Goal: Task Accomplishment & Management: Complete application form

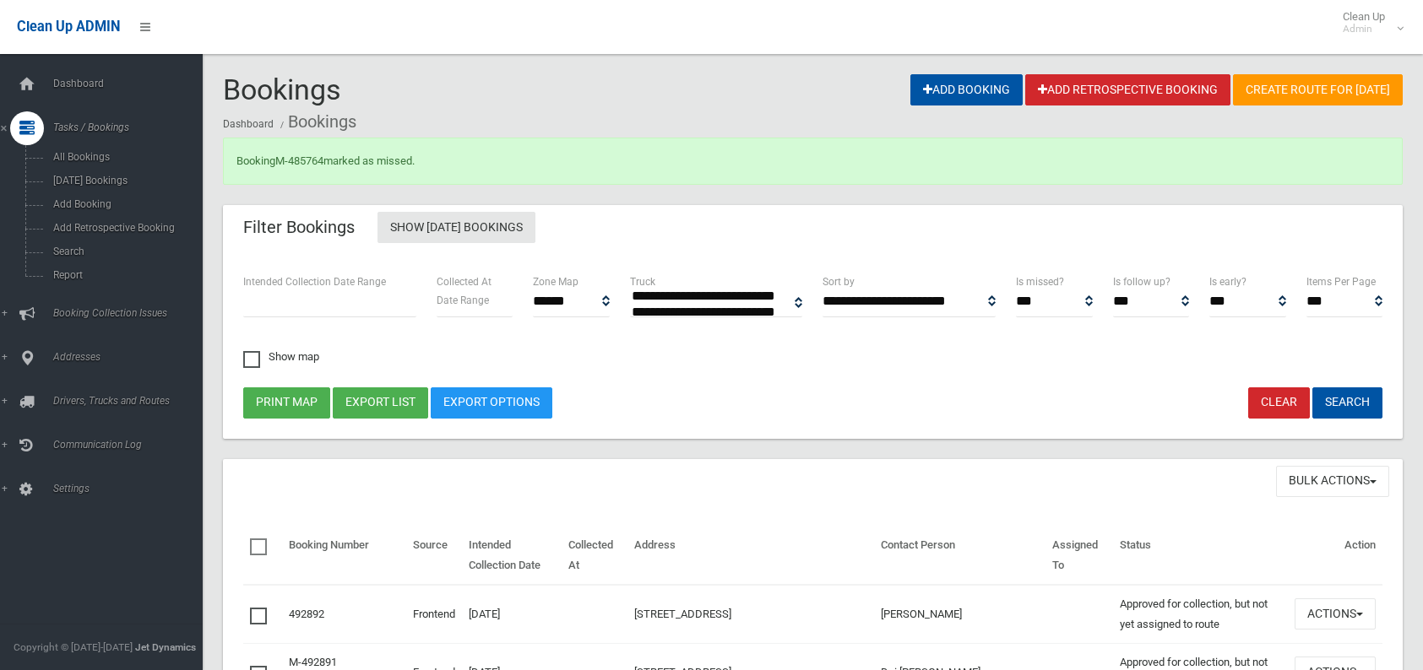
select select
click at [76, 247] on link "Search" at bounding box center [107, 252] width 215 height 24
click at [76, 247] on span "Search" at bounding box center [124, 252] width 153 height 12
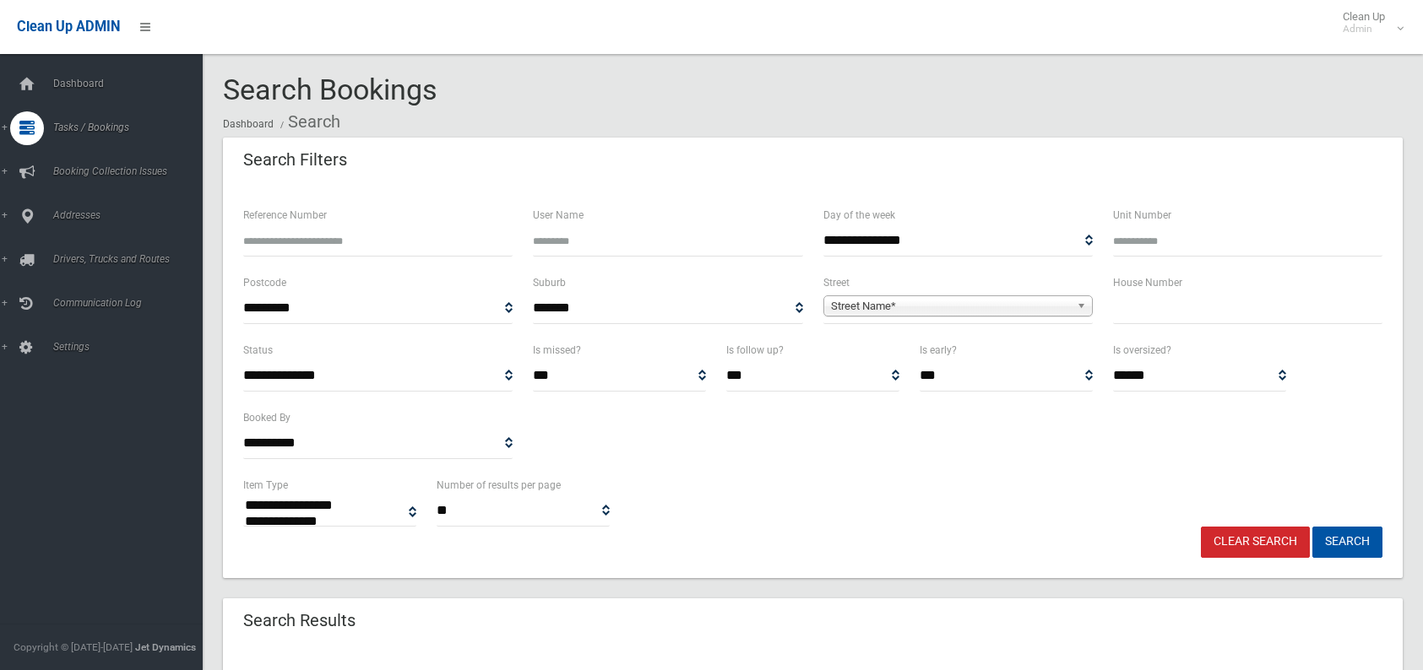
select select
click at [1195, 313] on input "text" at bounding box center [1247, 308] width 269 height 31
click at [1157, 303] on input "**" at bounding box center [1247, 308] width 269 height 31
type input "**"
click at [960, 300] on span "Street Name*" at bounding box center [950, 306] width 239 height 20
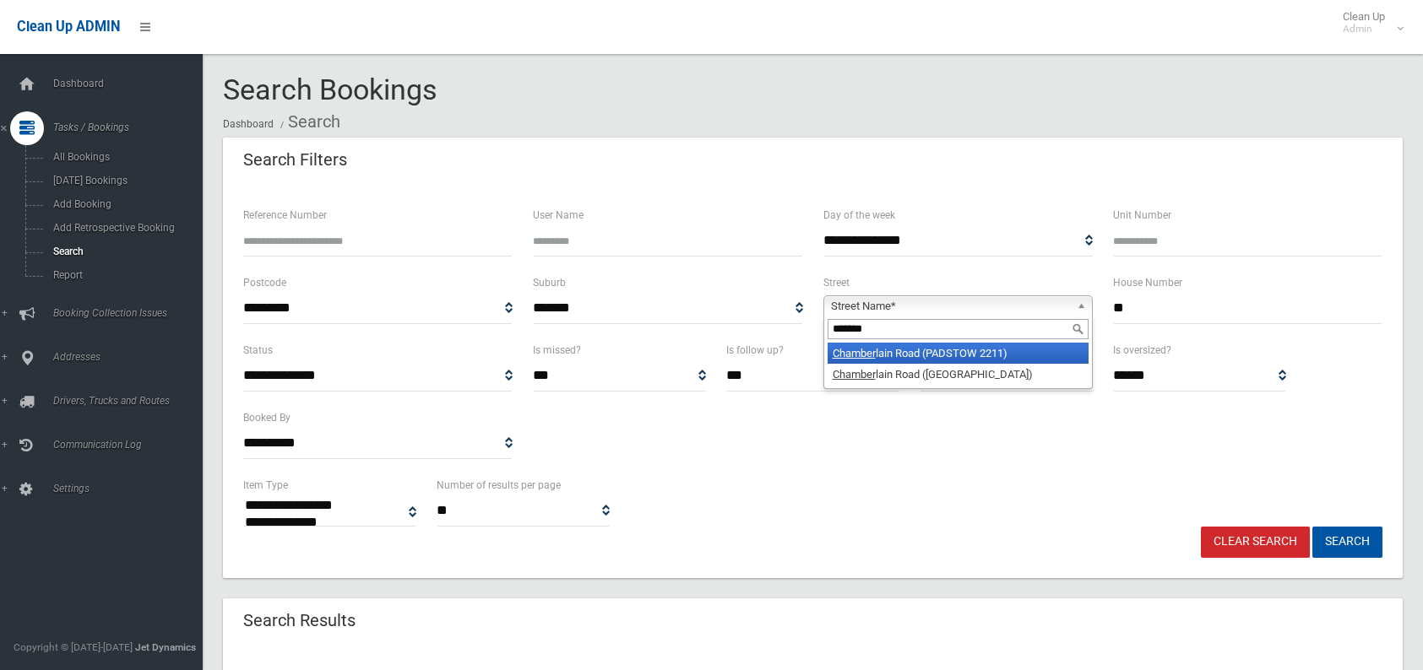
type input "*******"
click at [939, 350] on li "Chamber lain Road (PADSTOW 2211)" at bounding box center [957, 353] width 261 height 21
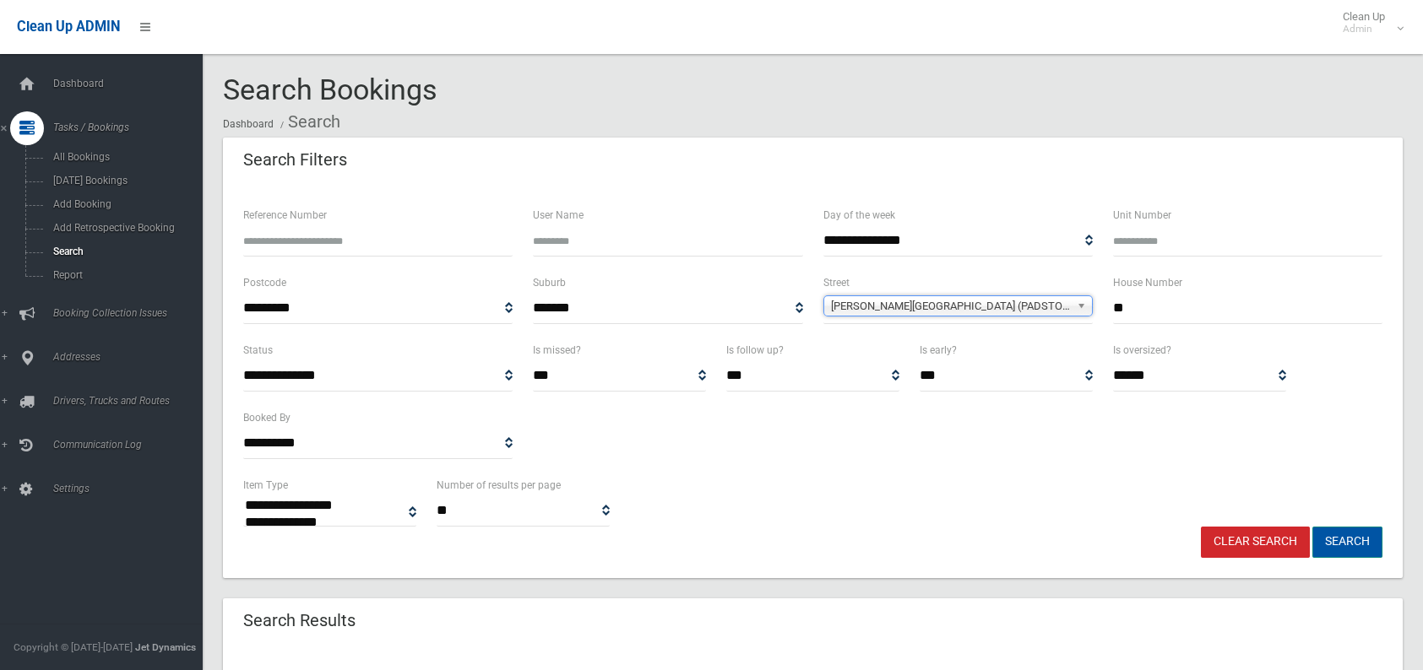
click at [1368, 556] on button "Search" at bounding box center [1347, 542] width 70 height 31
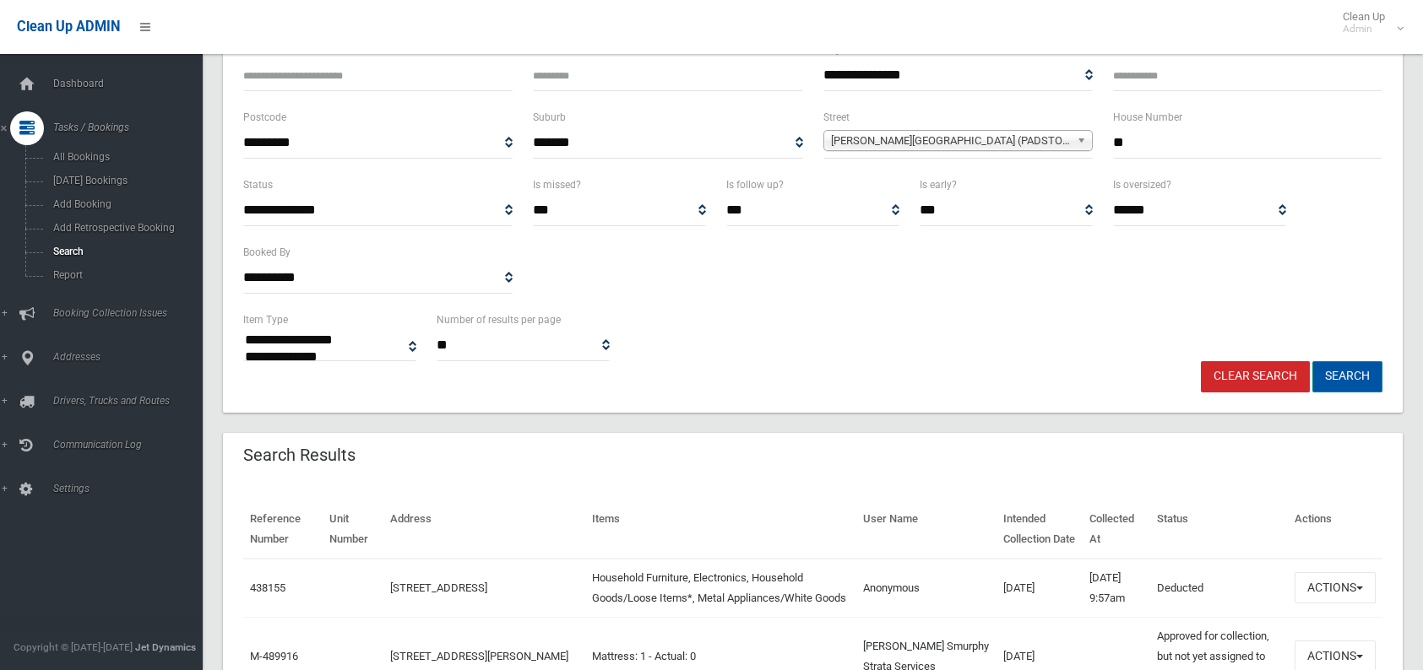
scroll to position [169, 0]
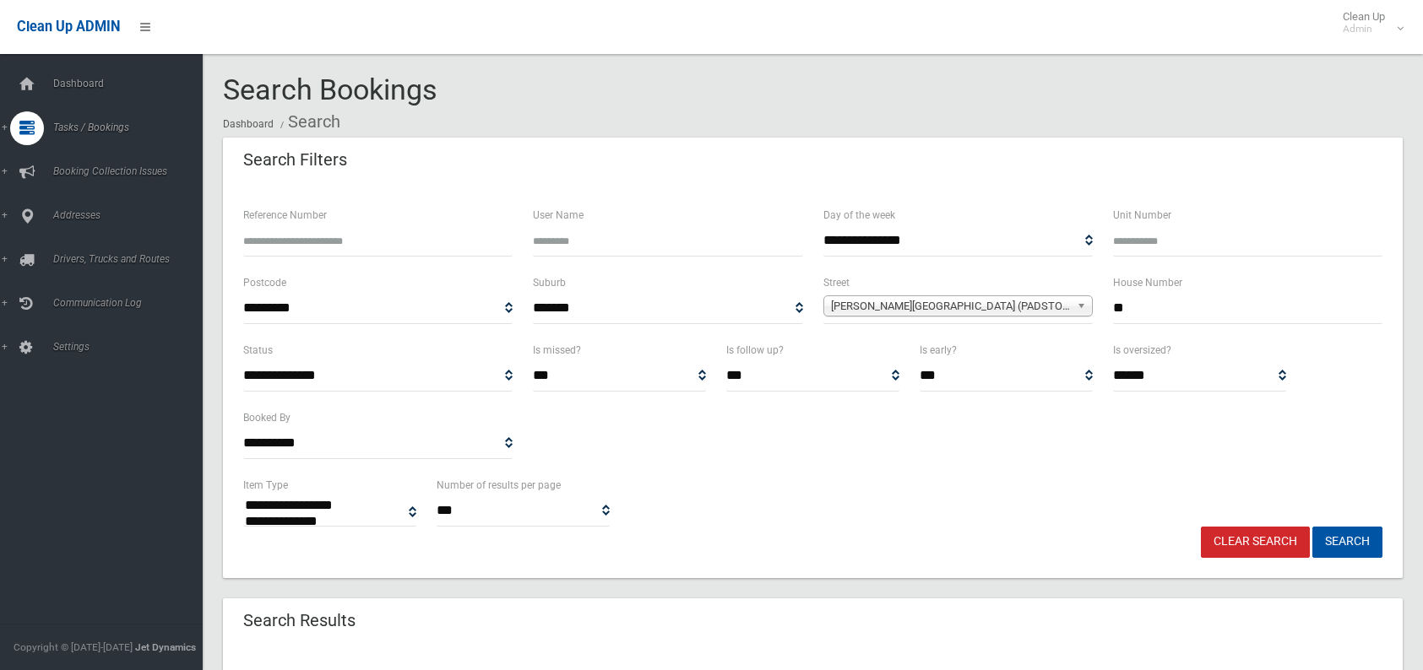
select select
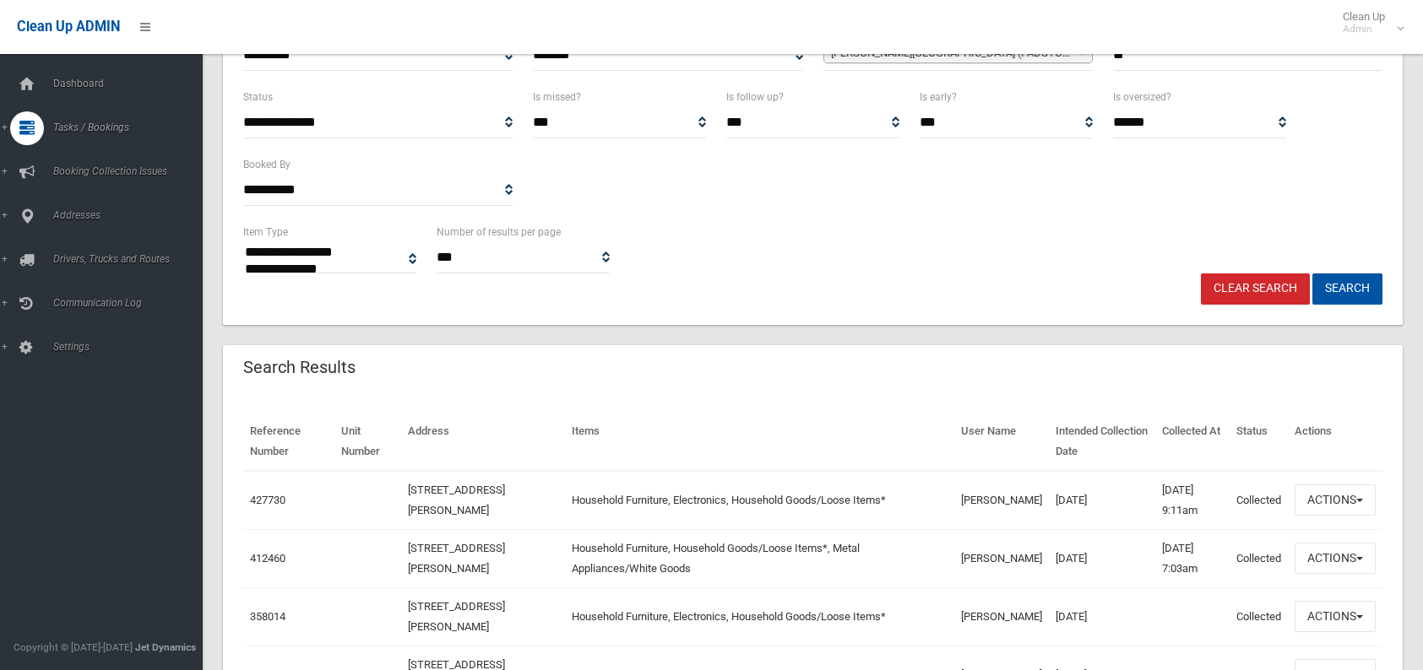
scroll to position [253, 0]
click at [1332, 502] on button "Actions" at bounding box center [1334, 500] width 81 height 31
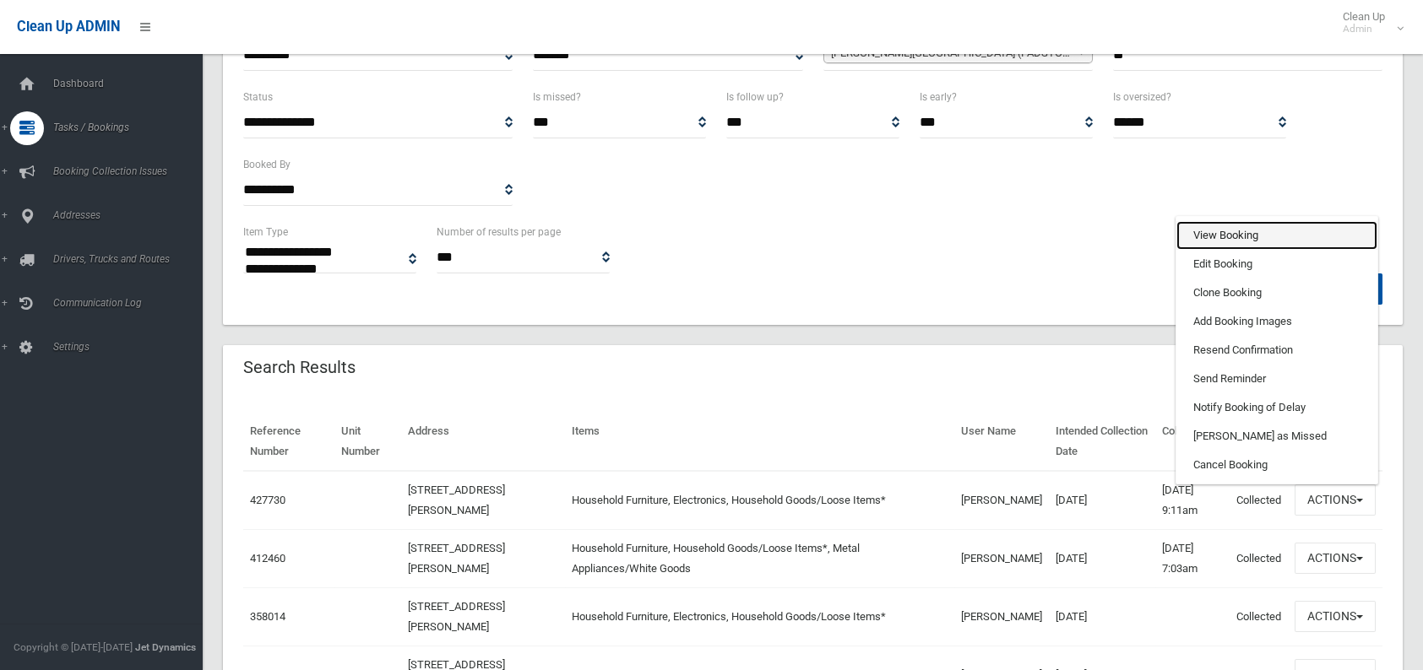
click at [1232, 240] on link "View Booking" at bounding box center [1276, 235] width 201 height 29
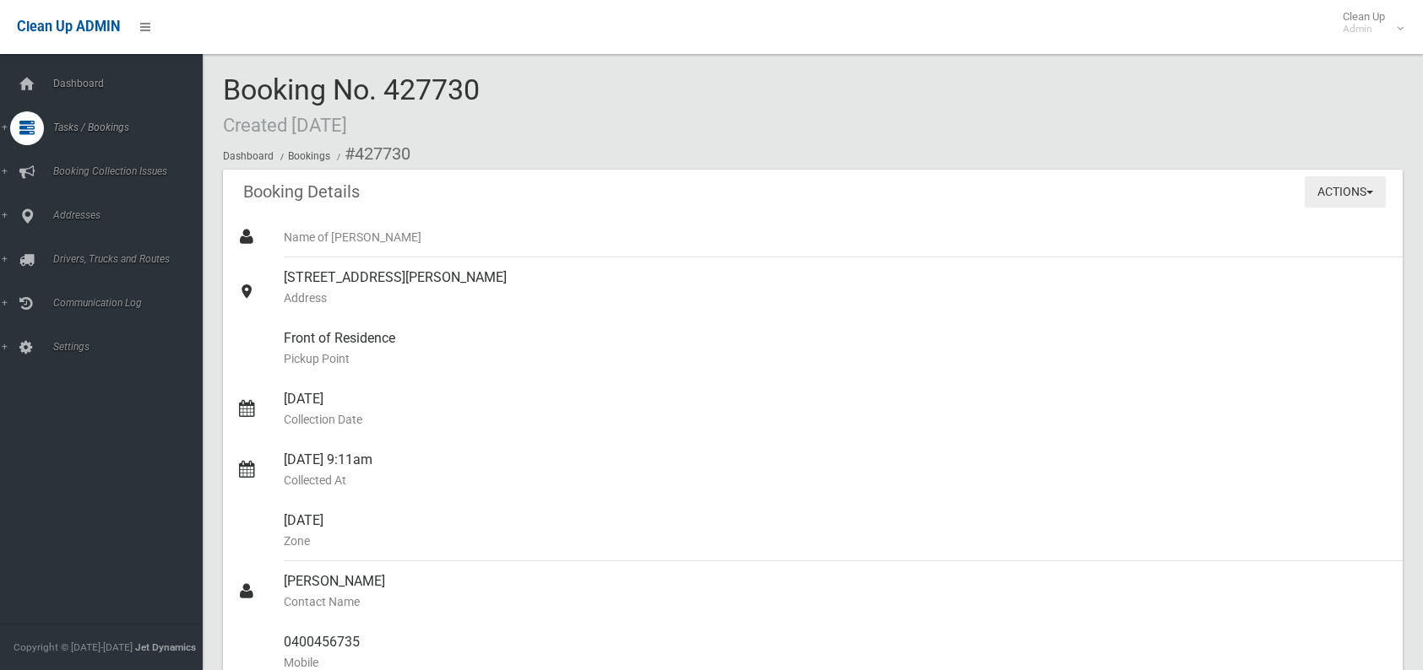
click at [1309, 189] on button "Actions" at bounding box center [1344, 191] width 81 height 31
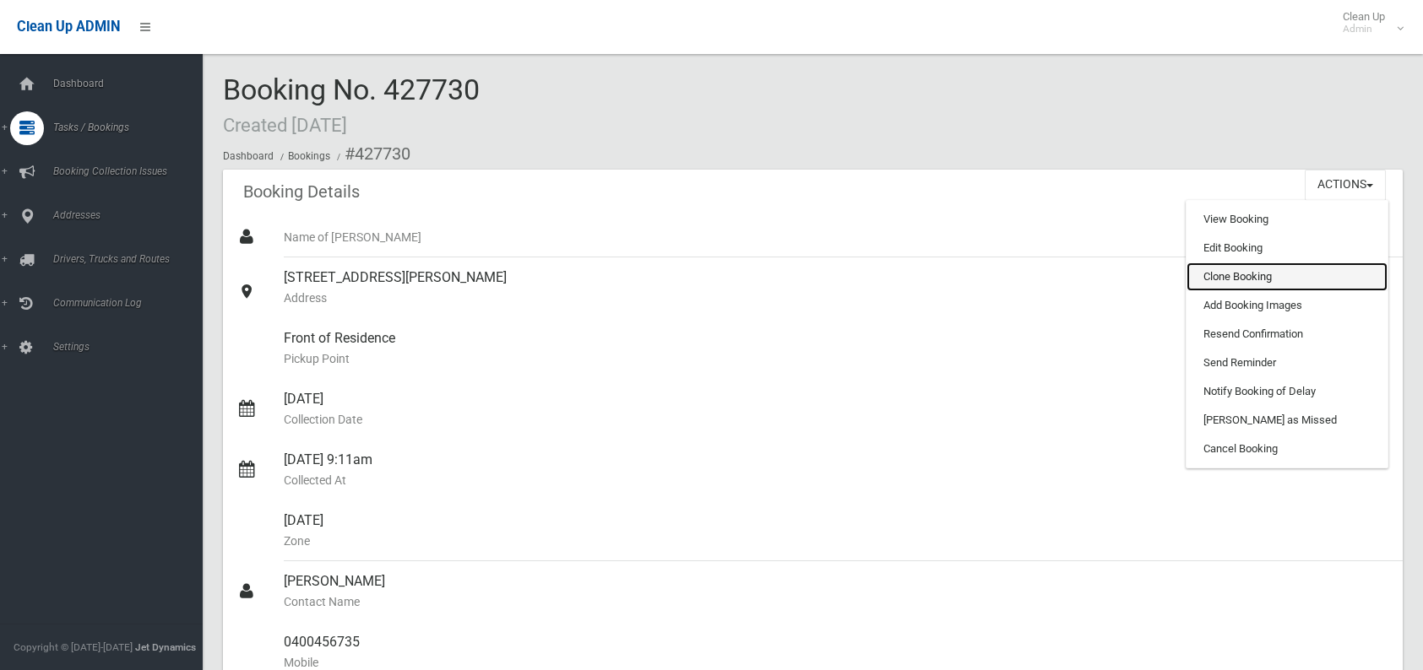
click at [1243, 275] on link "Clone Booking" at bounding box center [1286, 277] width 201 height 29
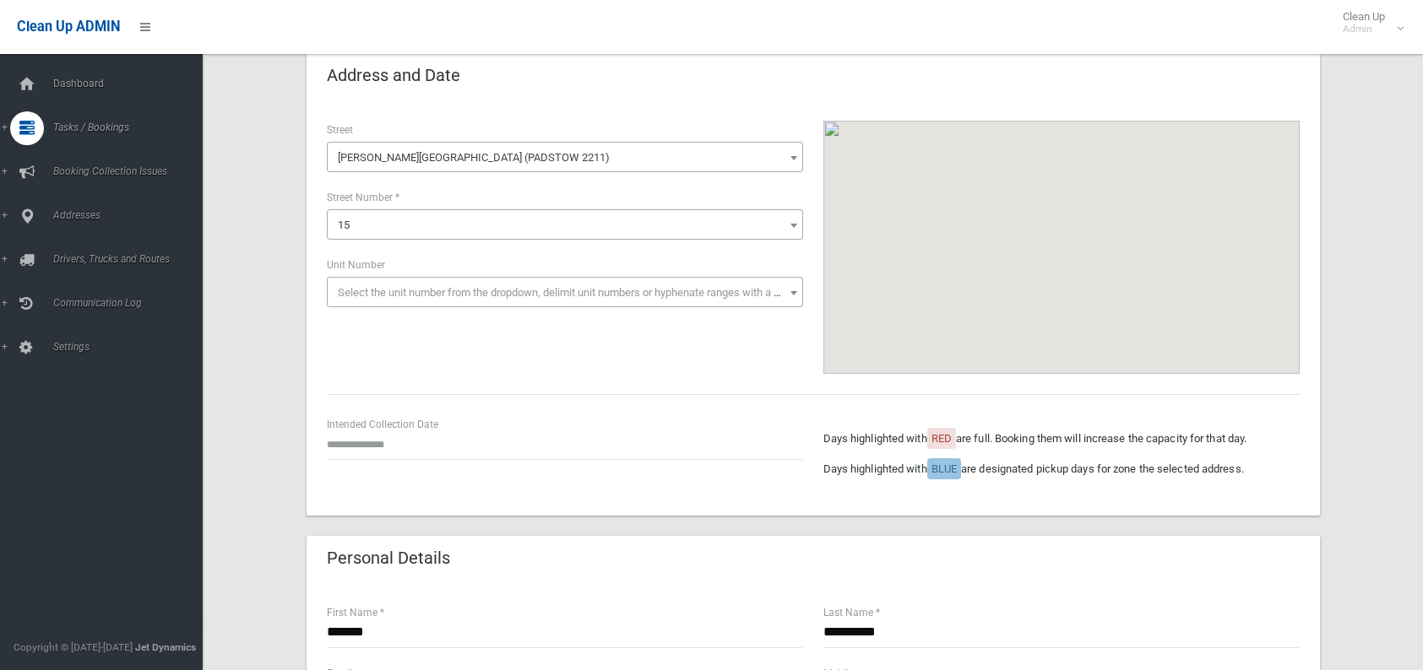
scroll to position [84, 0]
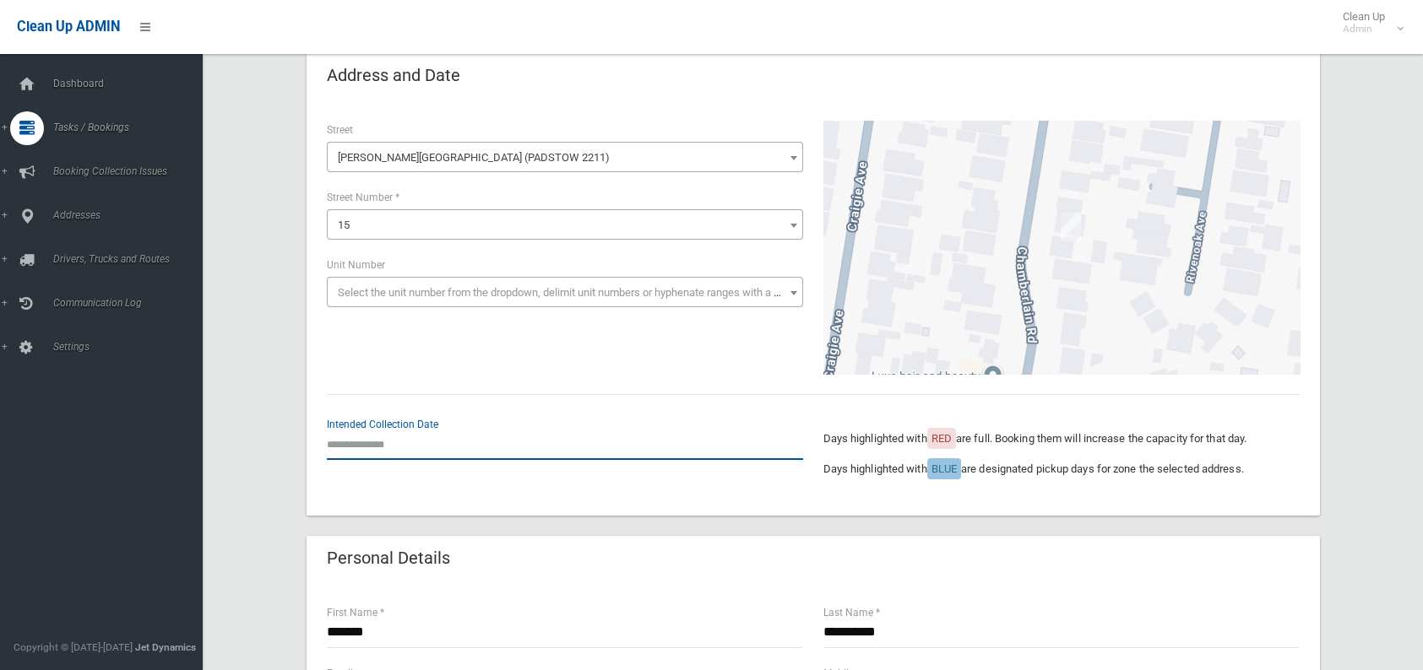
click at [458, 452] on input "text" at bounding box center [565, 444] width 476 height 31
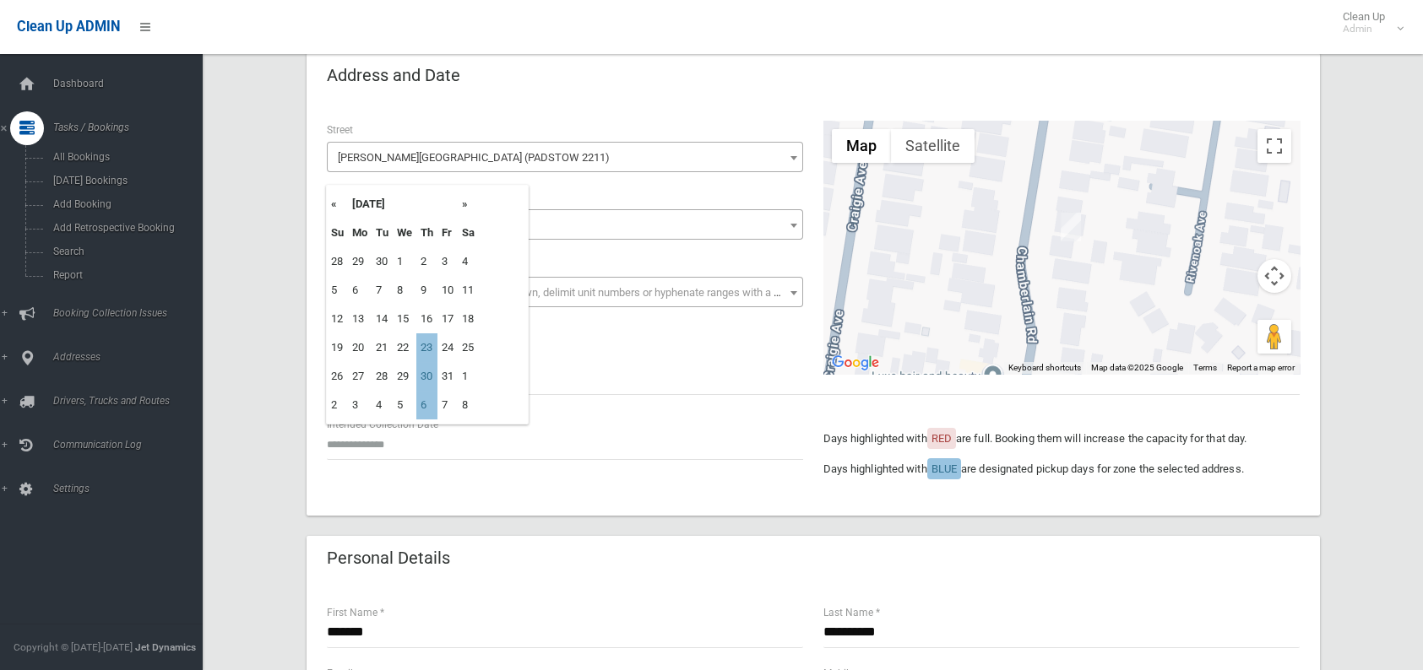
click at [415, 404] on td "5" at bounding box center [405, 405] width 24 height 29
drag, startPoint x: 396, startPoint y: 428, endPoint x: 389, endPoint y: 443, distance: 16.6
click at [389, 442] on input "**********" at bounding box center [565, 444] width 476 height 31
click at [434, 291] on td "6" at bounding box center [426, 290] width 21 height 29
type input "**********"
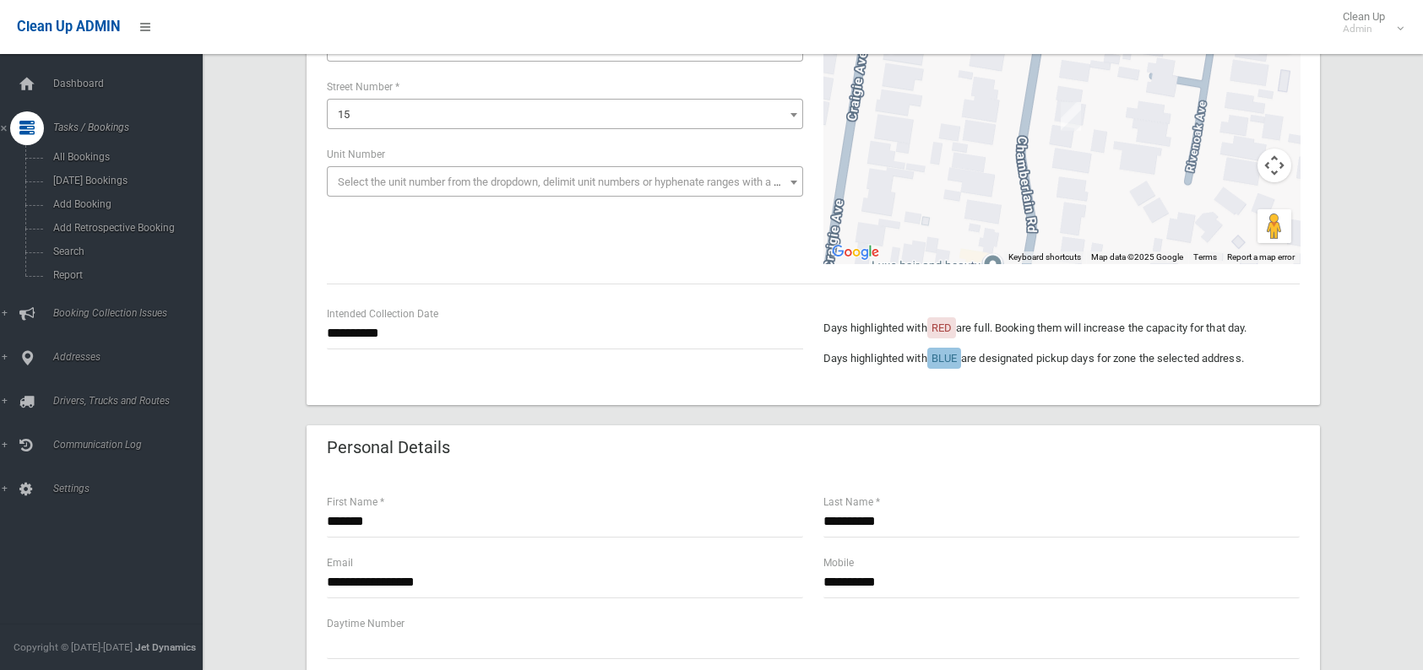
scroll to position [169, 0]
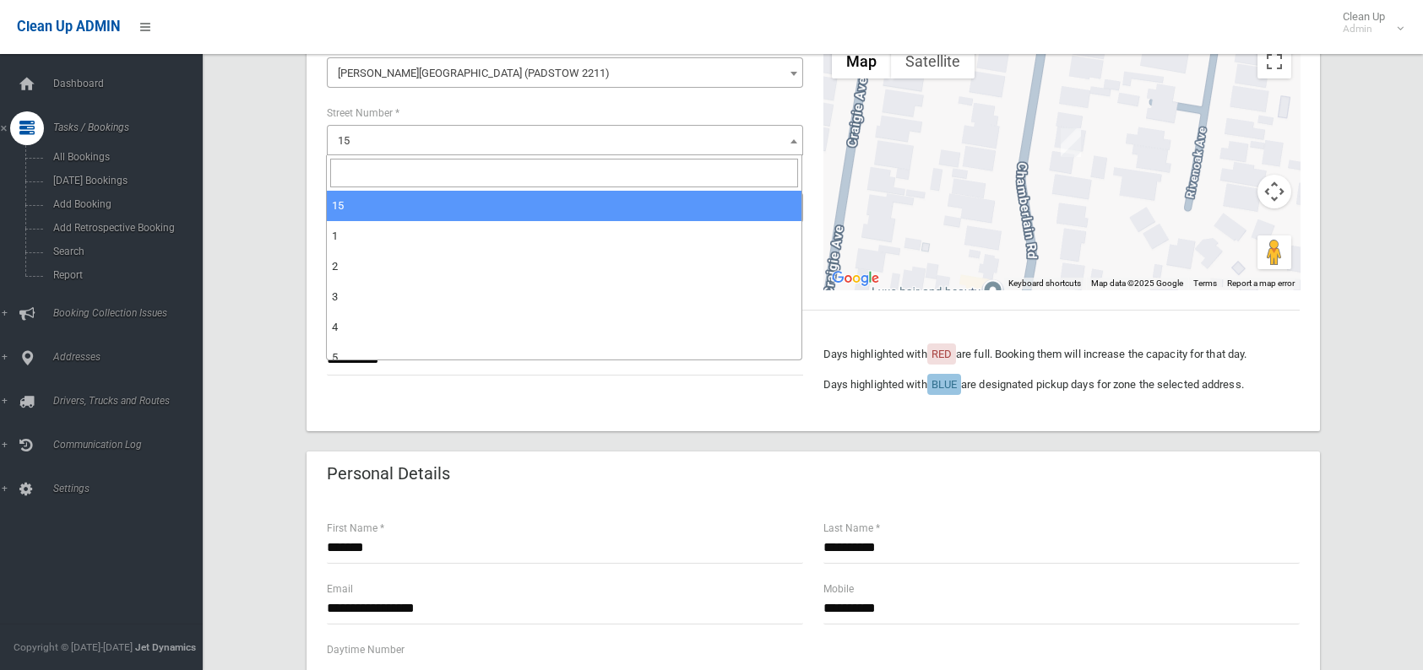
click at [370, 129] on span "15" at bounding box center [565, 141] width 468 height 24
click at [454, 170] on input "search" at bounding box center [564, 173] width 468 height 29
type input "**"
select select "**"
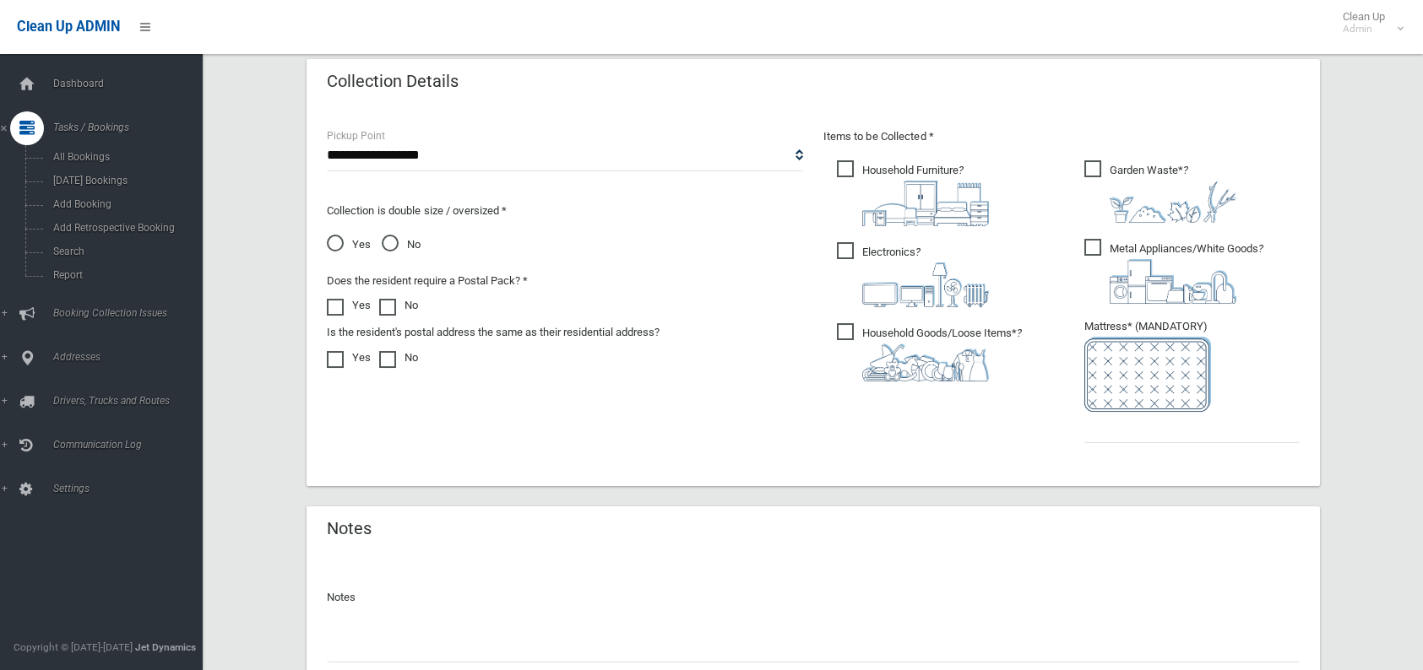
scroll to position [822, 0]
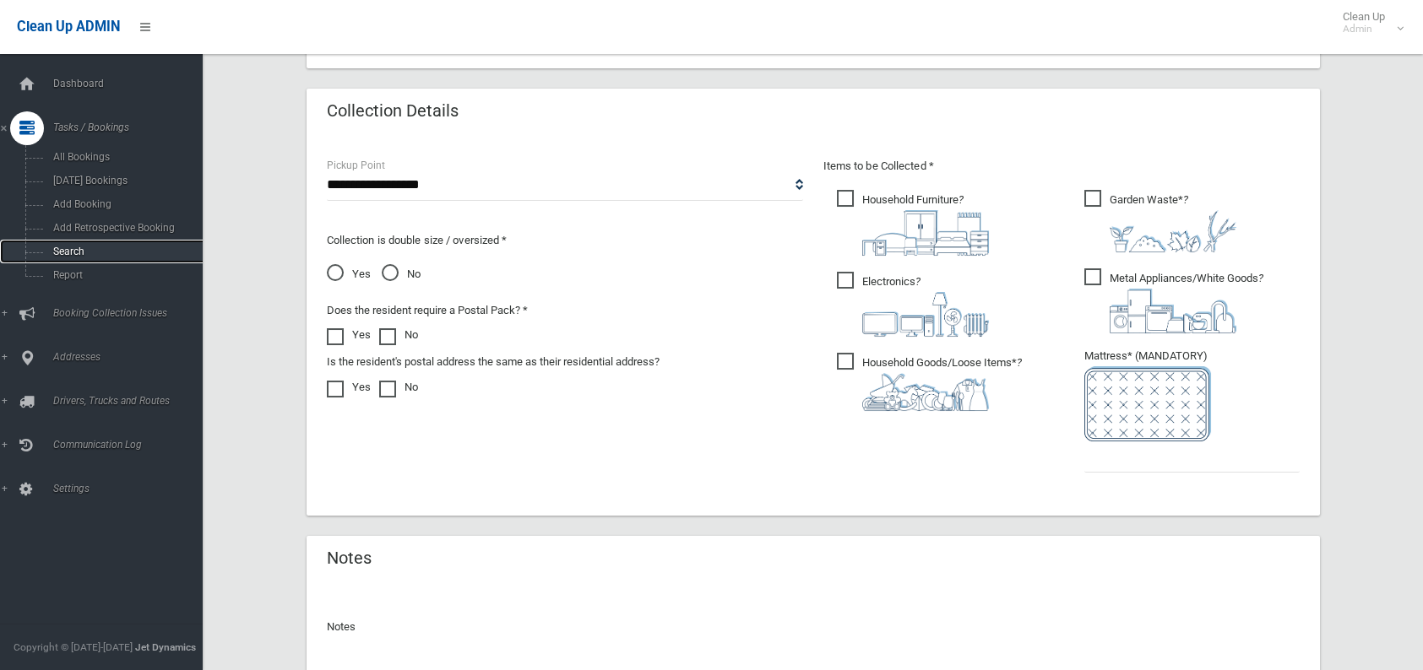
click at [86, 247] on span "Search" at bounding box center [124, 252] width 153 height 12
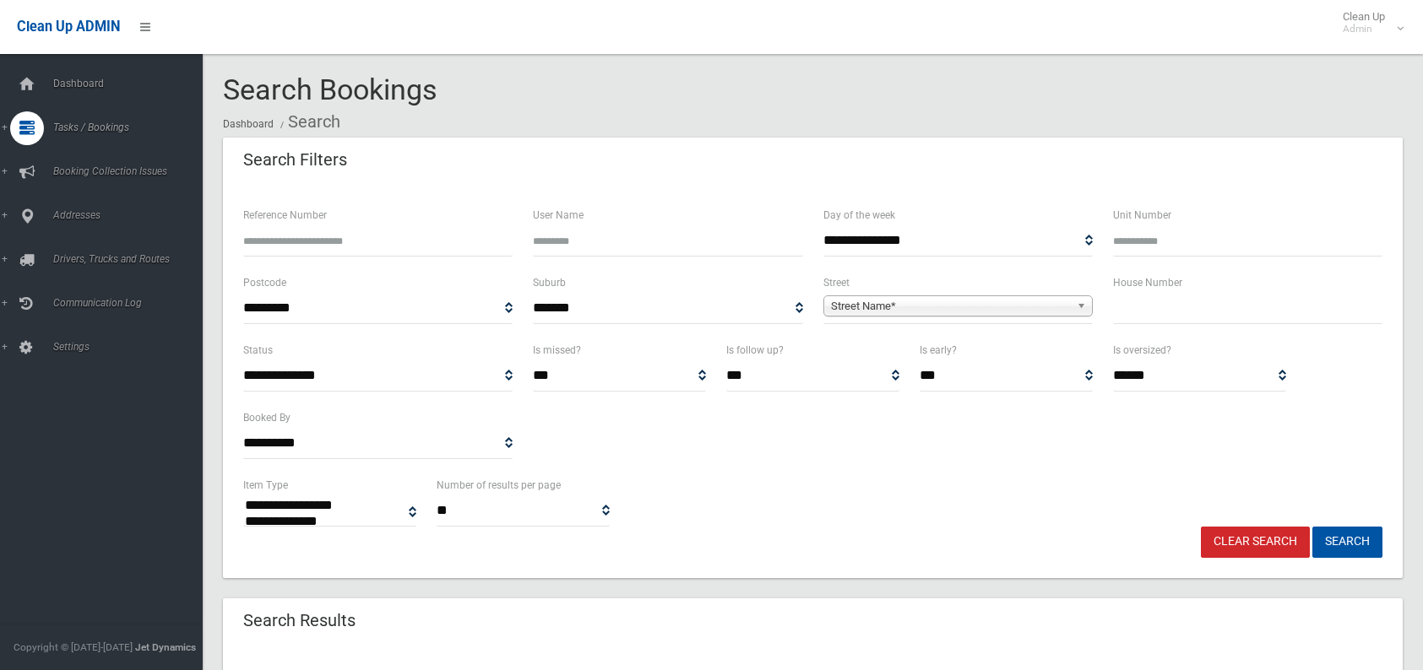
select select
type input "**"
click at [1019, 312] on span "Street Name*" at bounding box center [950, 306] width 239 height 20
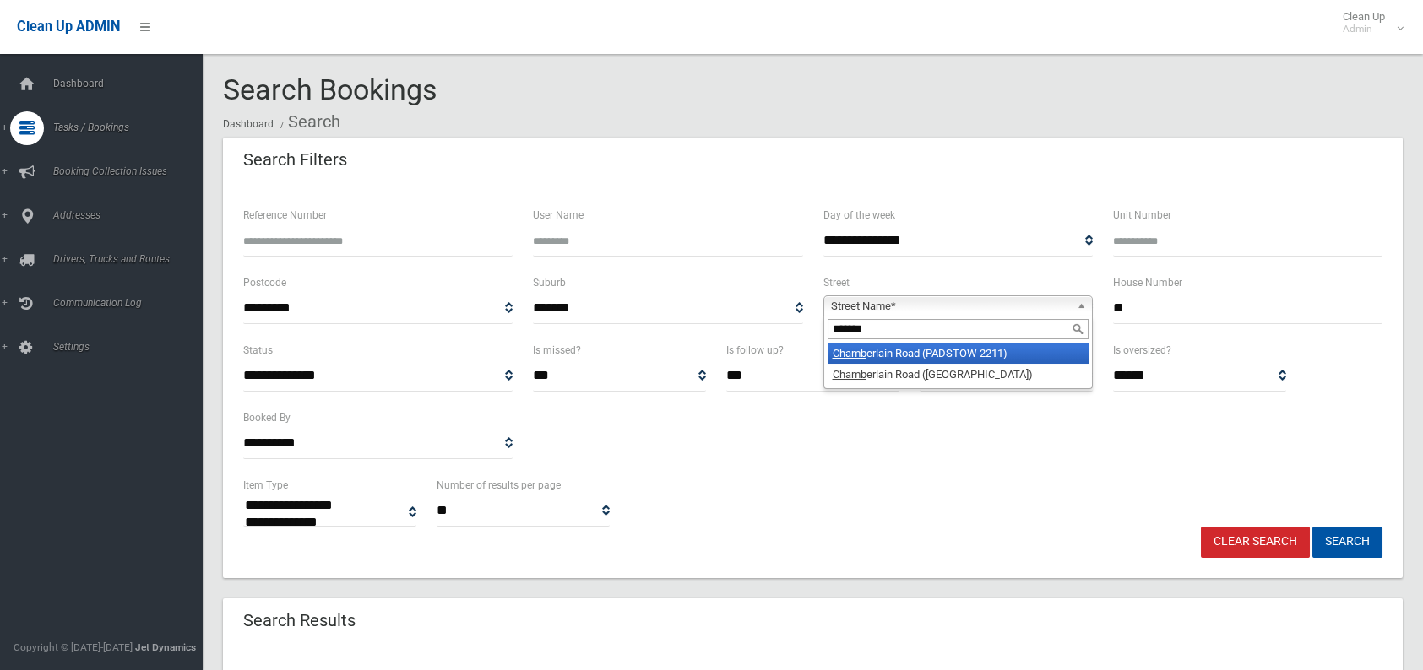
click at [965, 301] on span "Street Name*" at bounding box center [950, 306] width 239 height 20
click at [1084, 300] on b at bounding box center [1083, 305] width 15 height 19
type input "*******"
click at [981, 356] on li "Chamber lain Road (PADSTOW 2211)" at bounding box center [957, 353] width 261 height 21
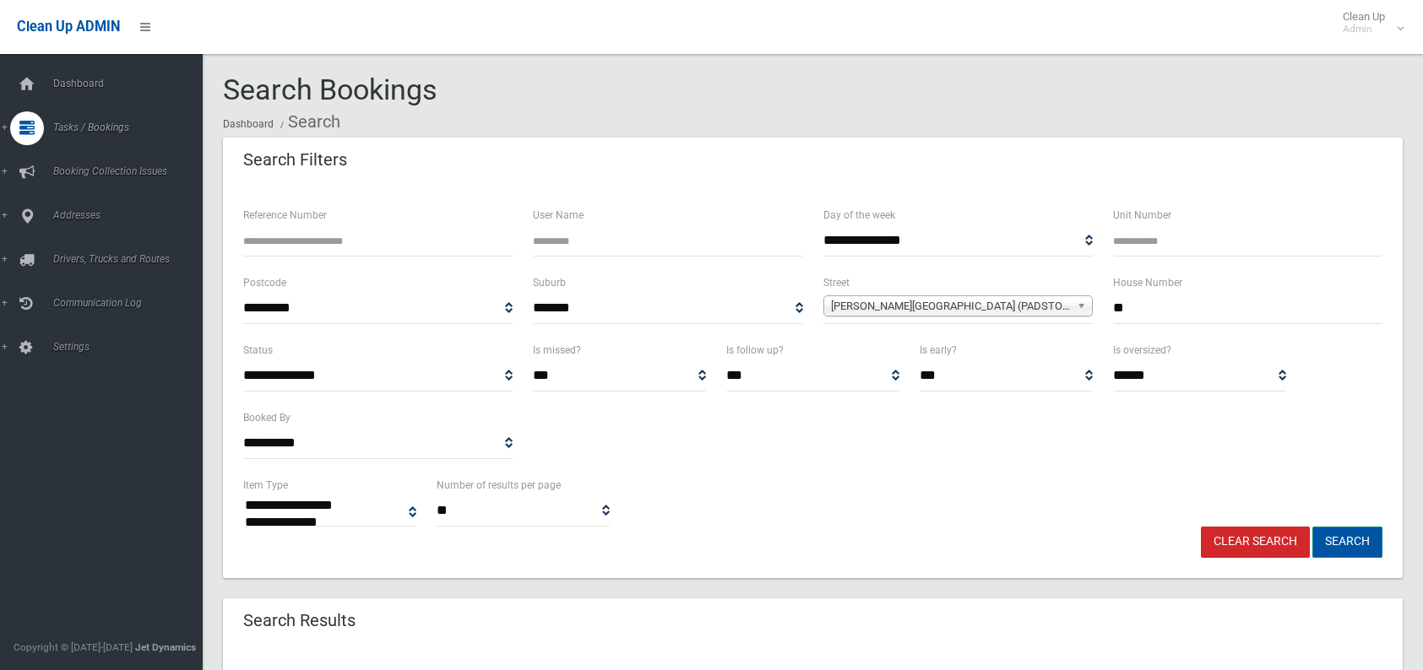
click at [1359, 549] on button "Search" at bounding box center [1347, 542] width 70 height 31
click at [1317, 536] on button "Search" at bounding box center [1347, 542] width 70 height 31
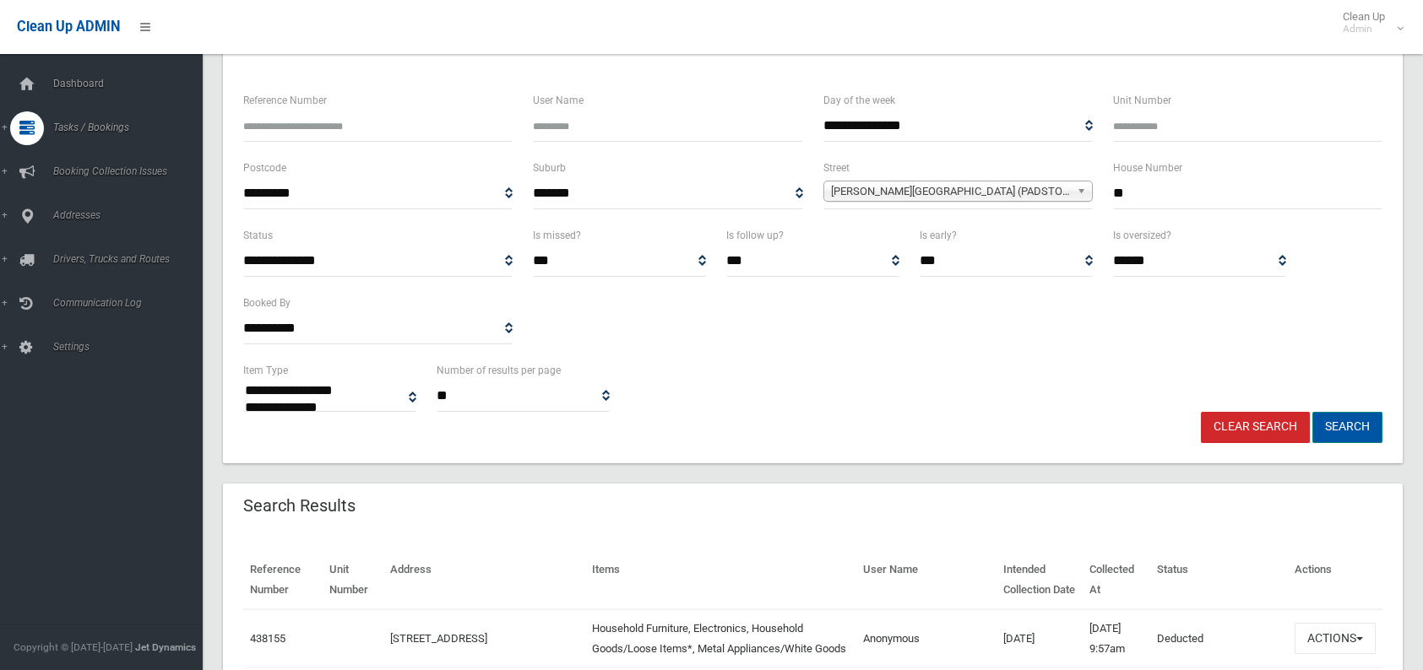
scroll to position [169, 0]
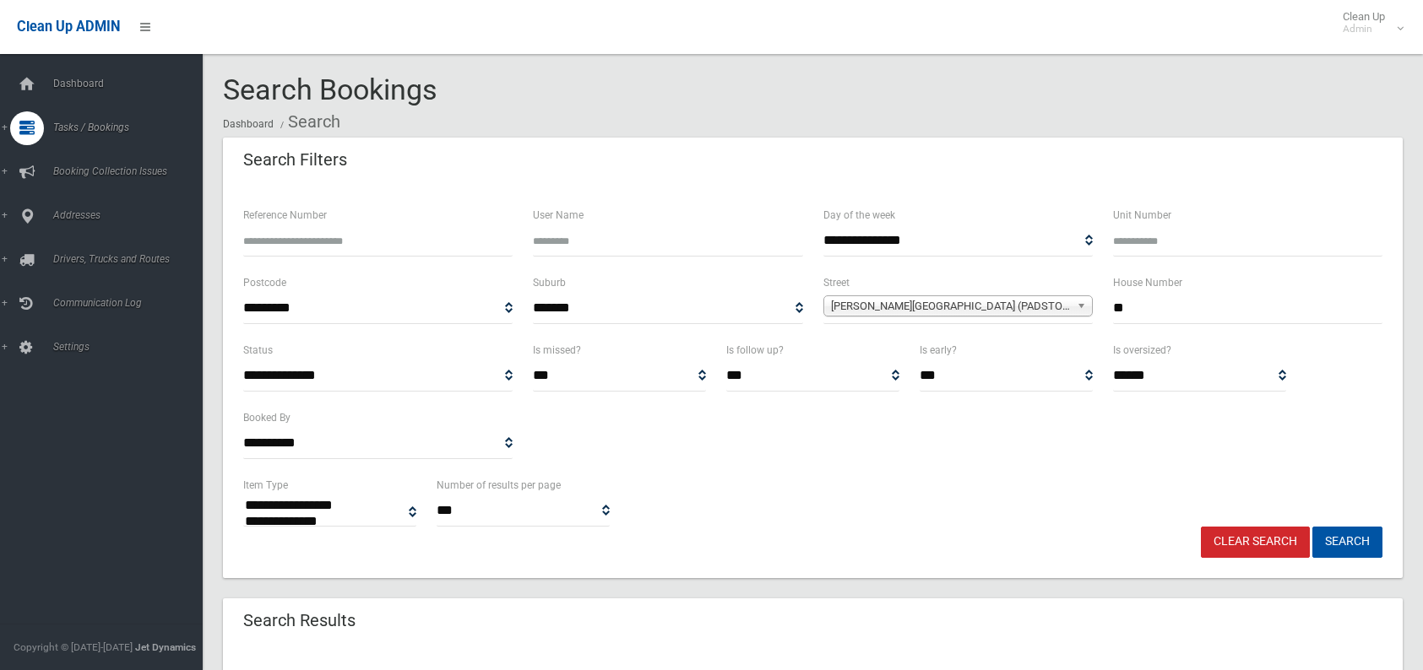
select select
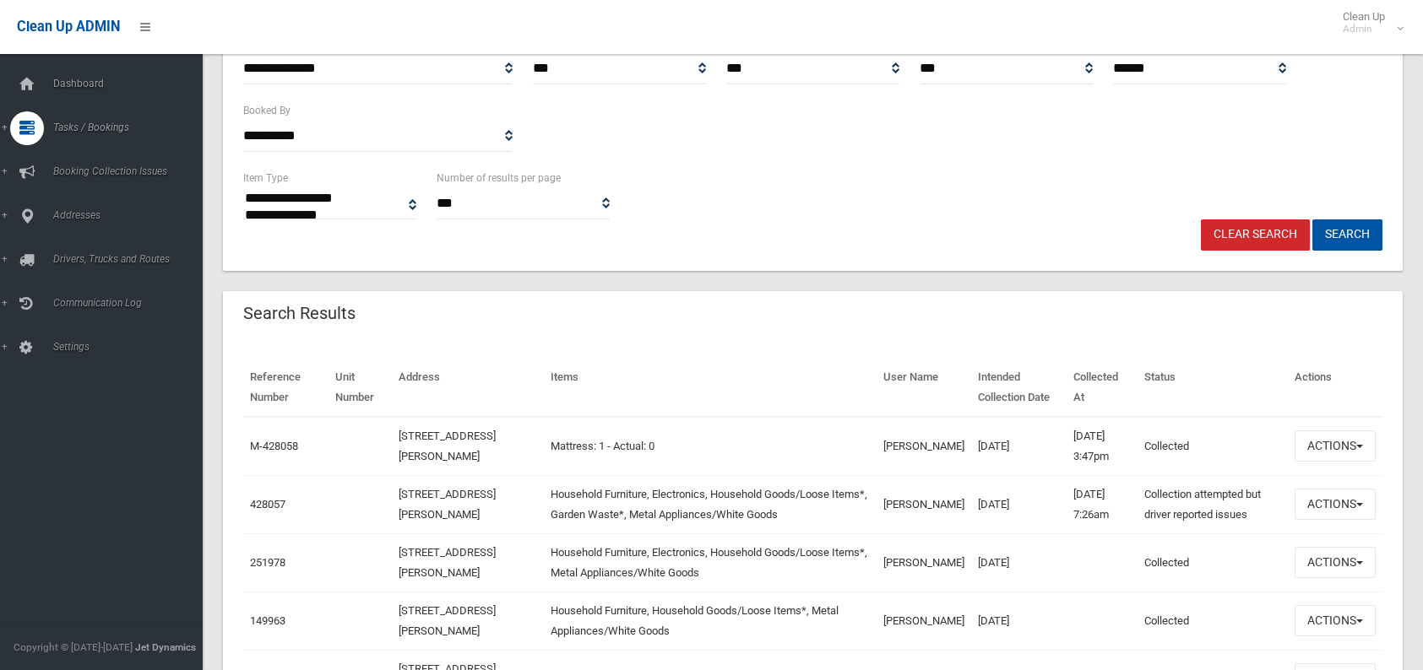
scroll to position [338, 0]
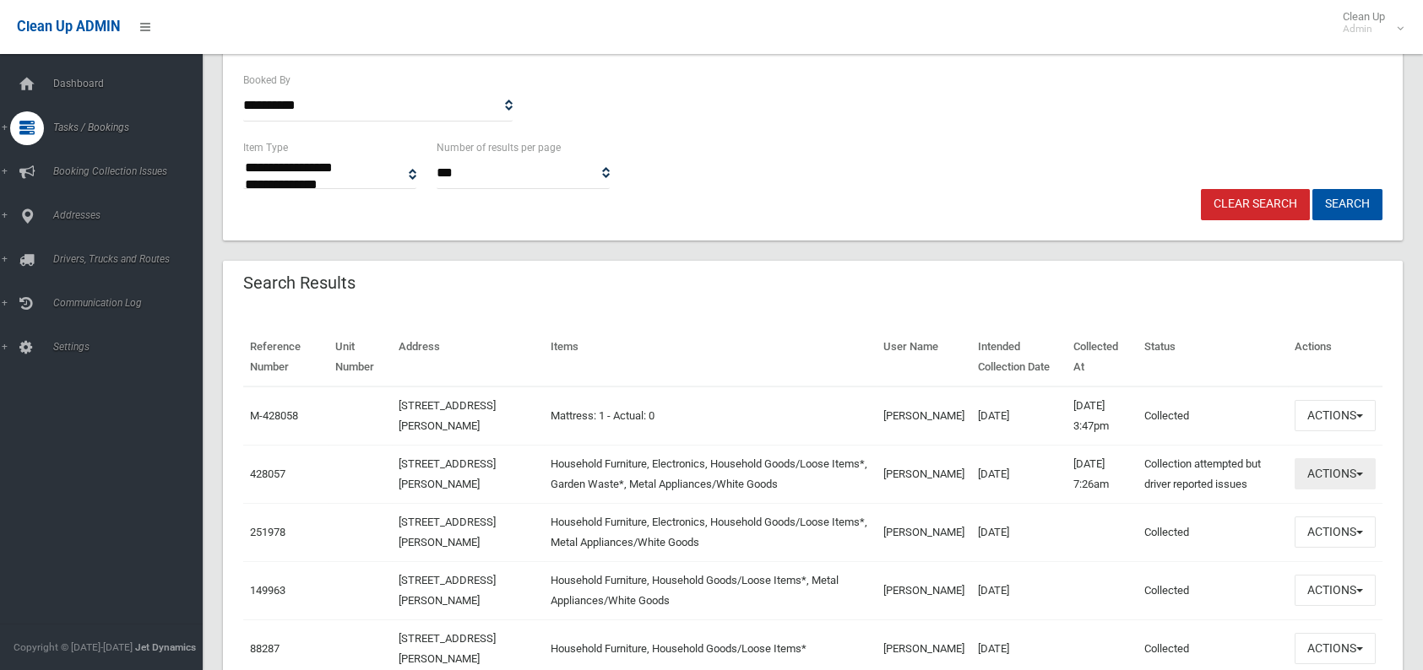
click at [1337, 469] on button "Actions" at bounding box center [1334, 473] width 81 height 31
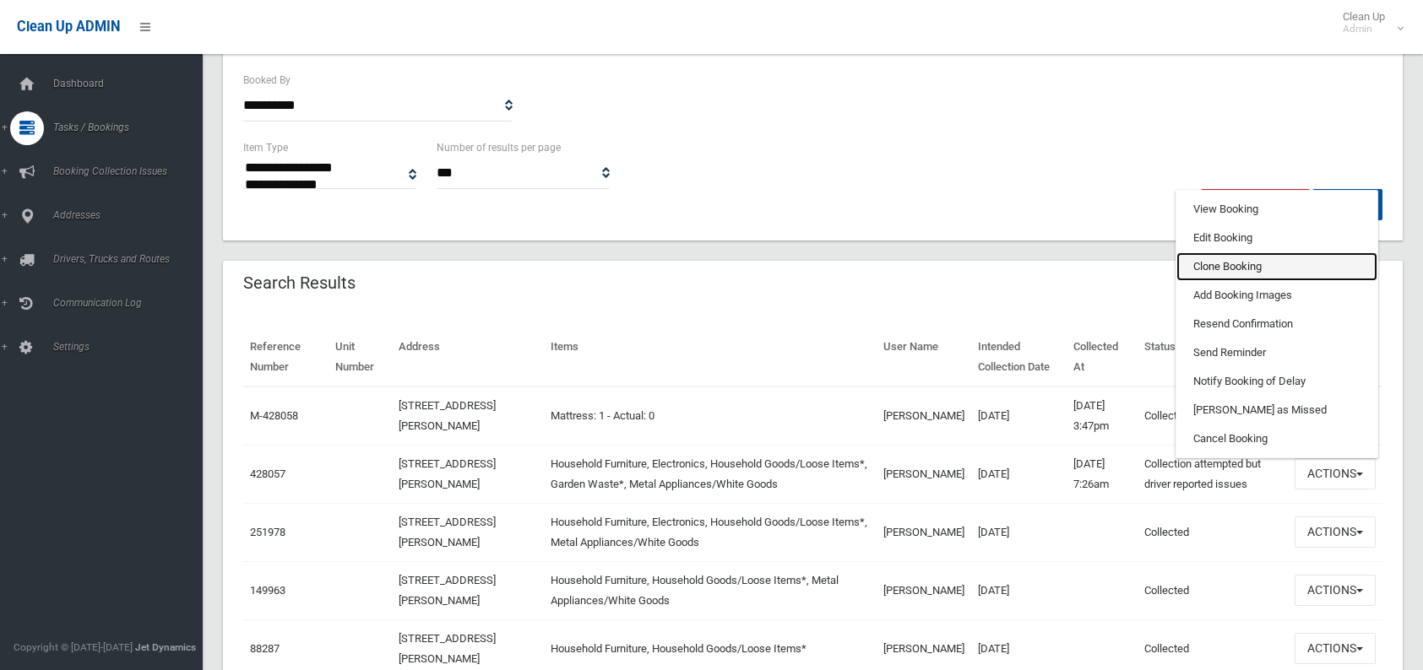
click at [1214, 259] on link "Clone Booking" at bounding box center [1276, 266] width 201 height 29
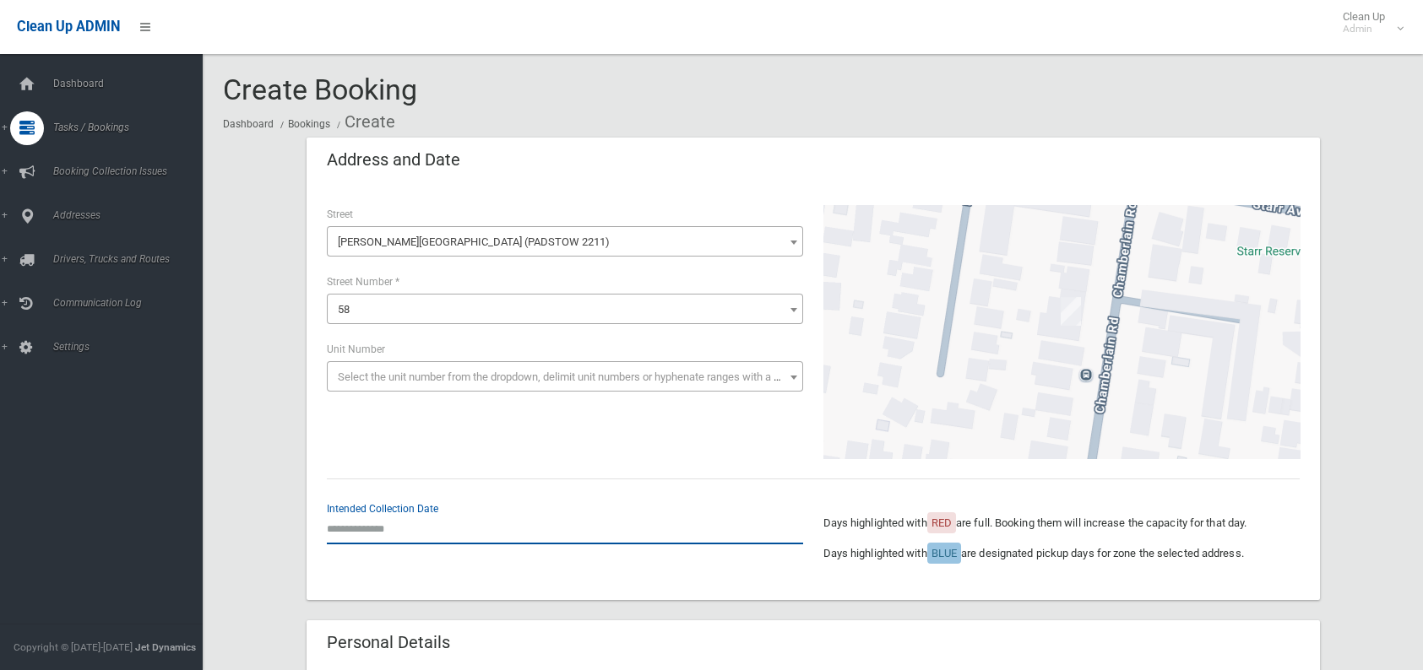
click at [420, 522] on input "text" at bounding box center [565, 528] width 476 height 31
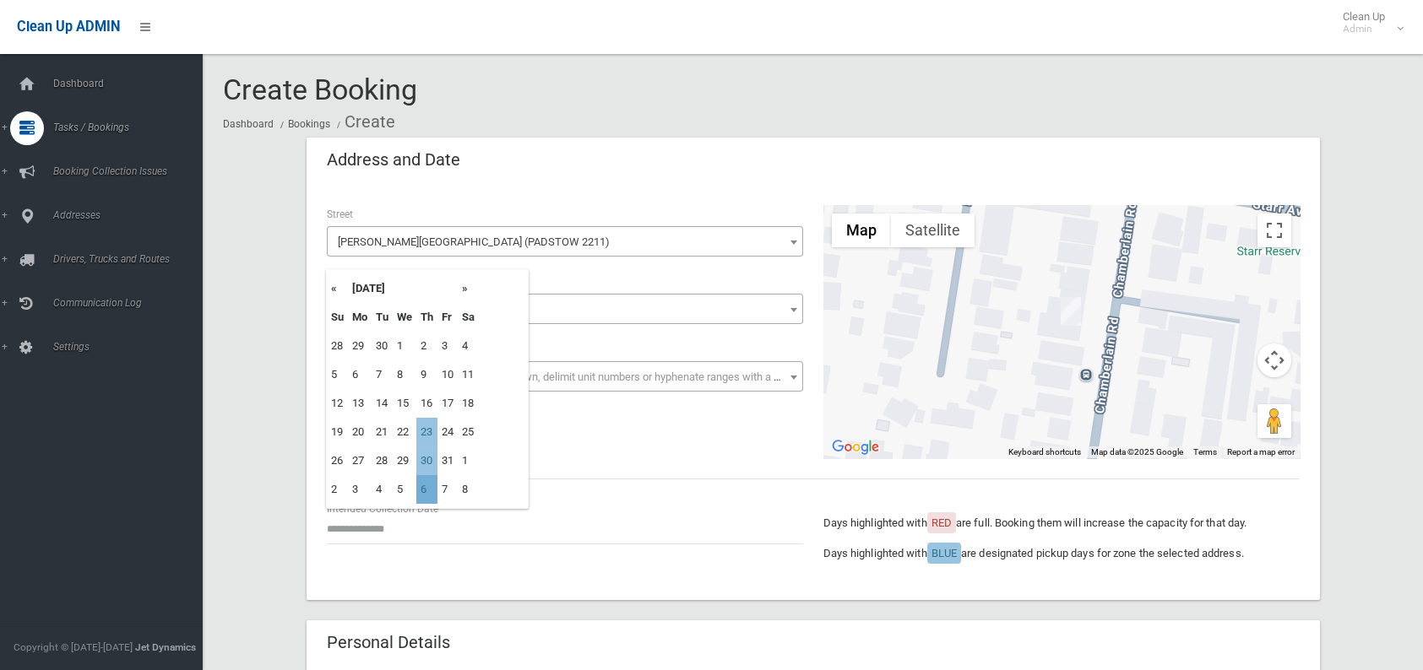
click at [428, 487] on td "6" at bounding box center [426, 489] width 21 height 29
type input "**********"
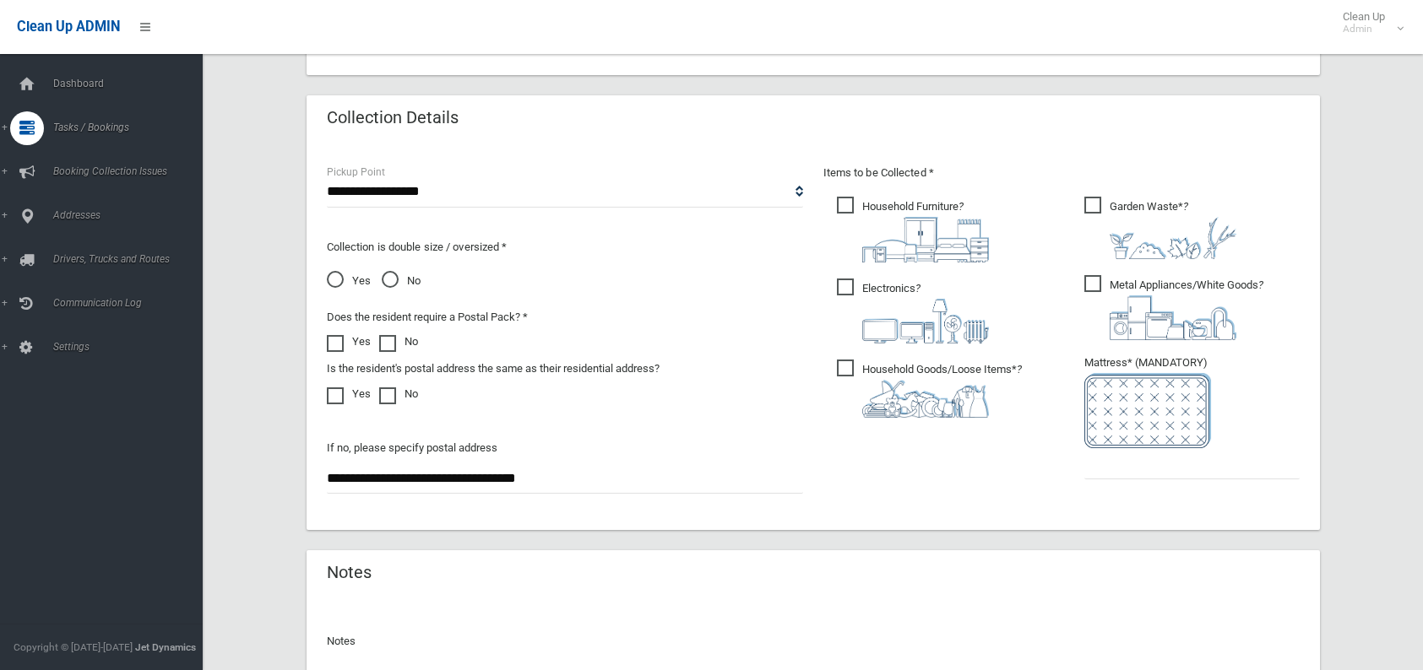
scroll to position [844, 0]
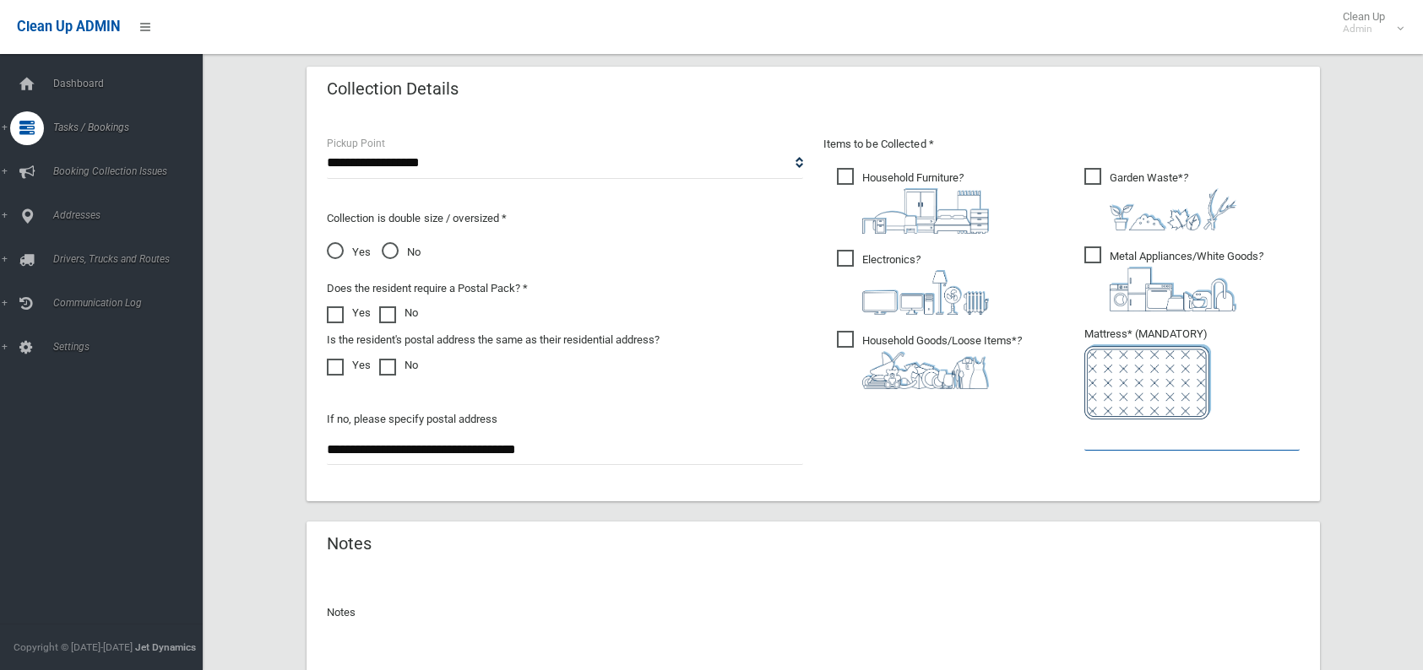
click at [1217, 432] on input "text" at bounding box center [1191, 435] width 215 height 31
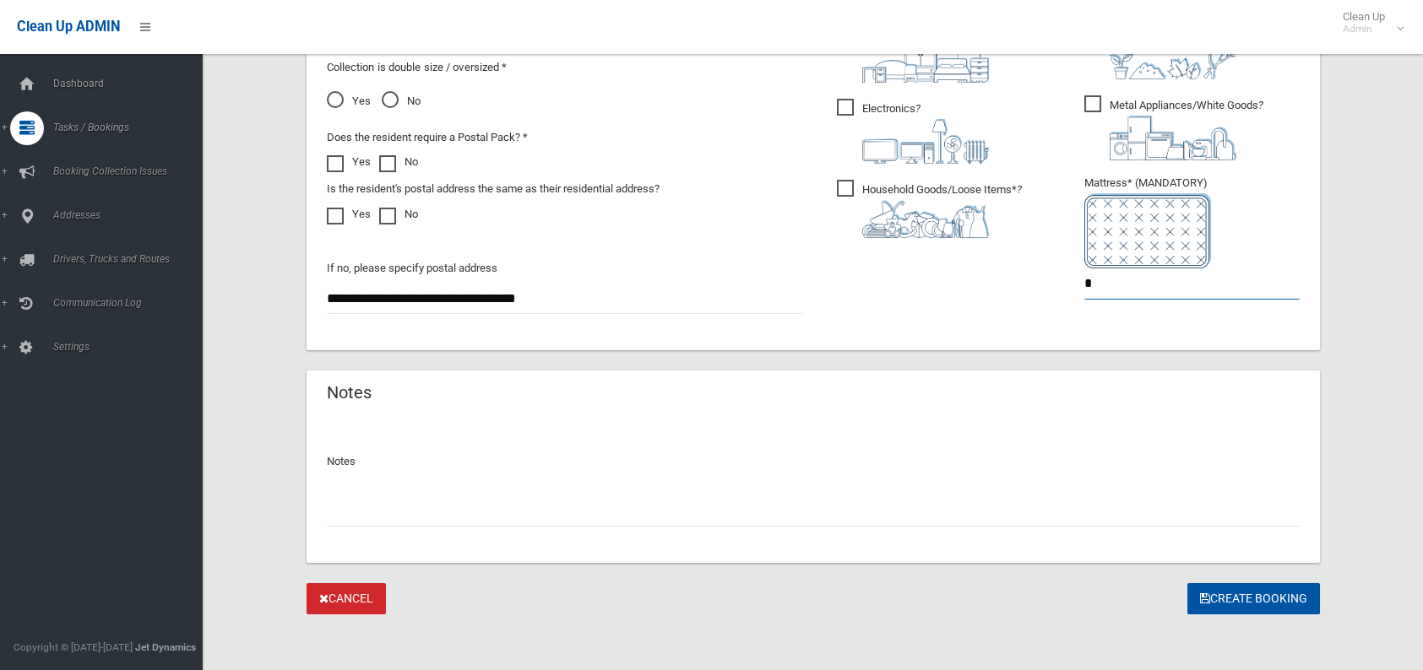
scroll to position [1000, 0]
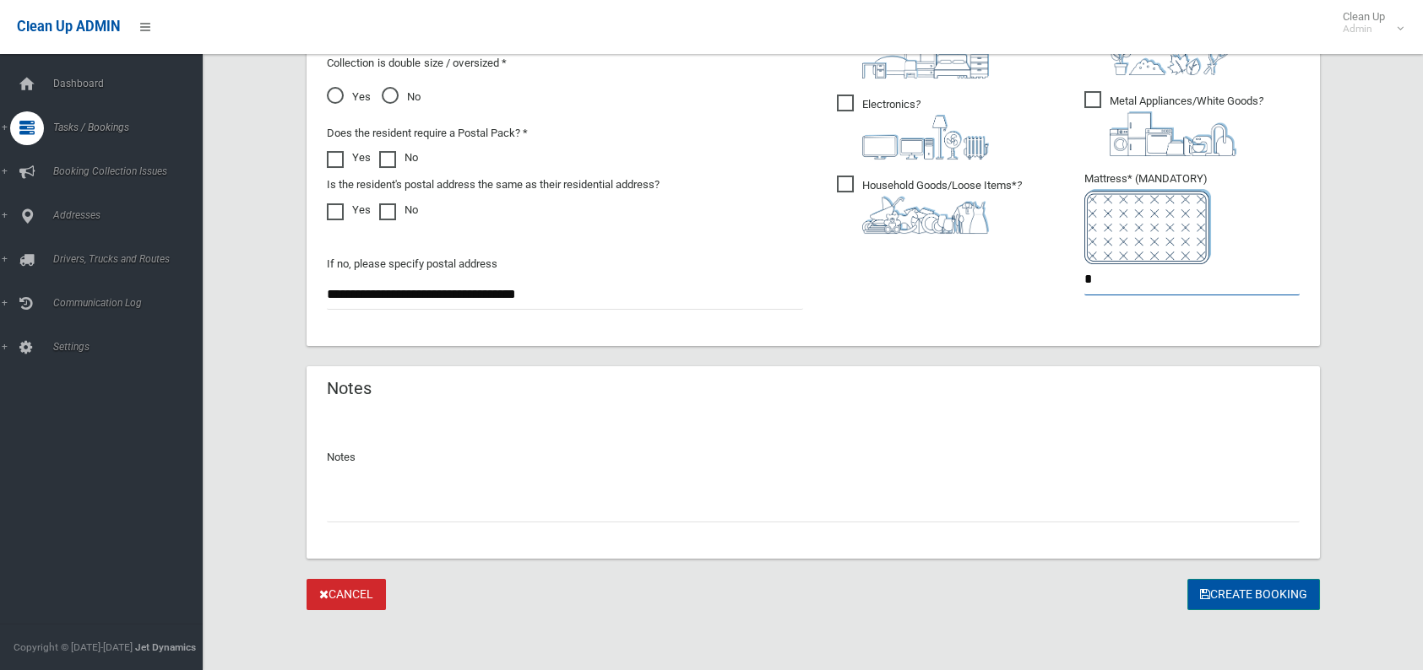
type input "*"
click at [1259, 586] on button "Create Booking" at bounding box center [1253, 594] width 133 height 31
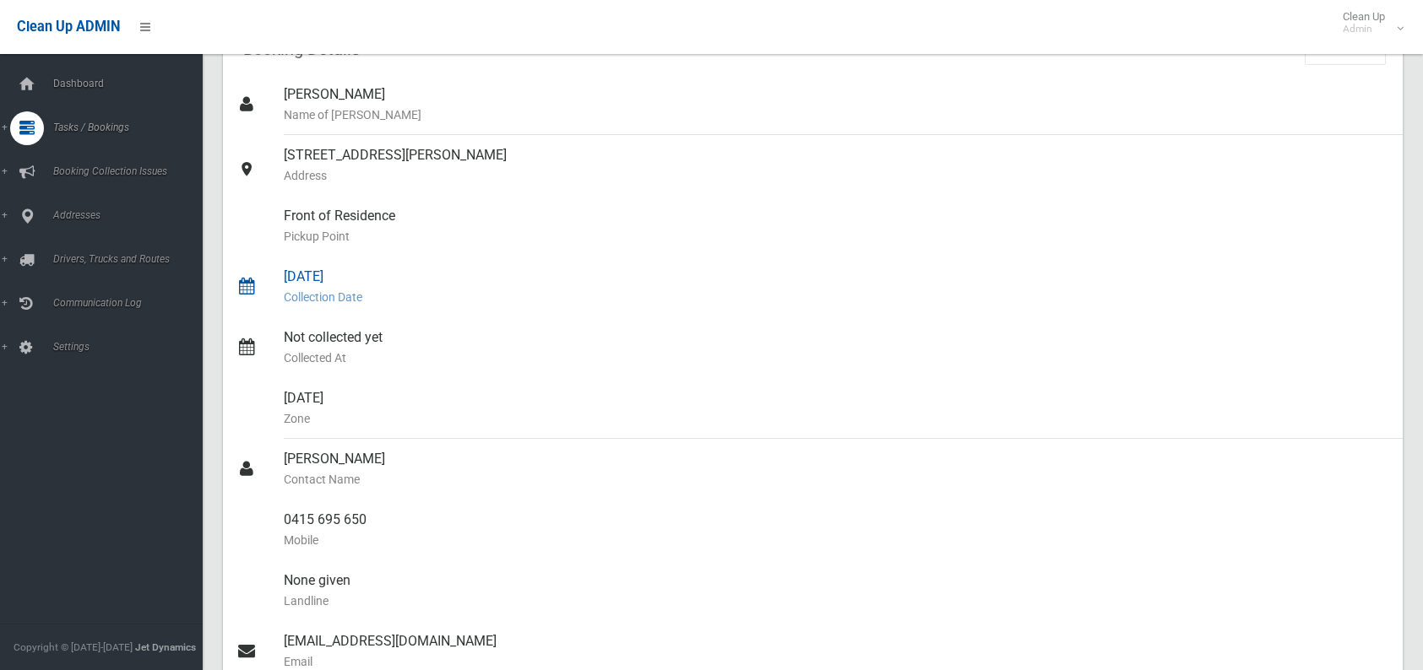
scroll to position [169, 0]
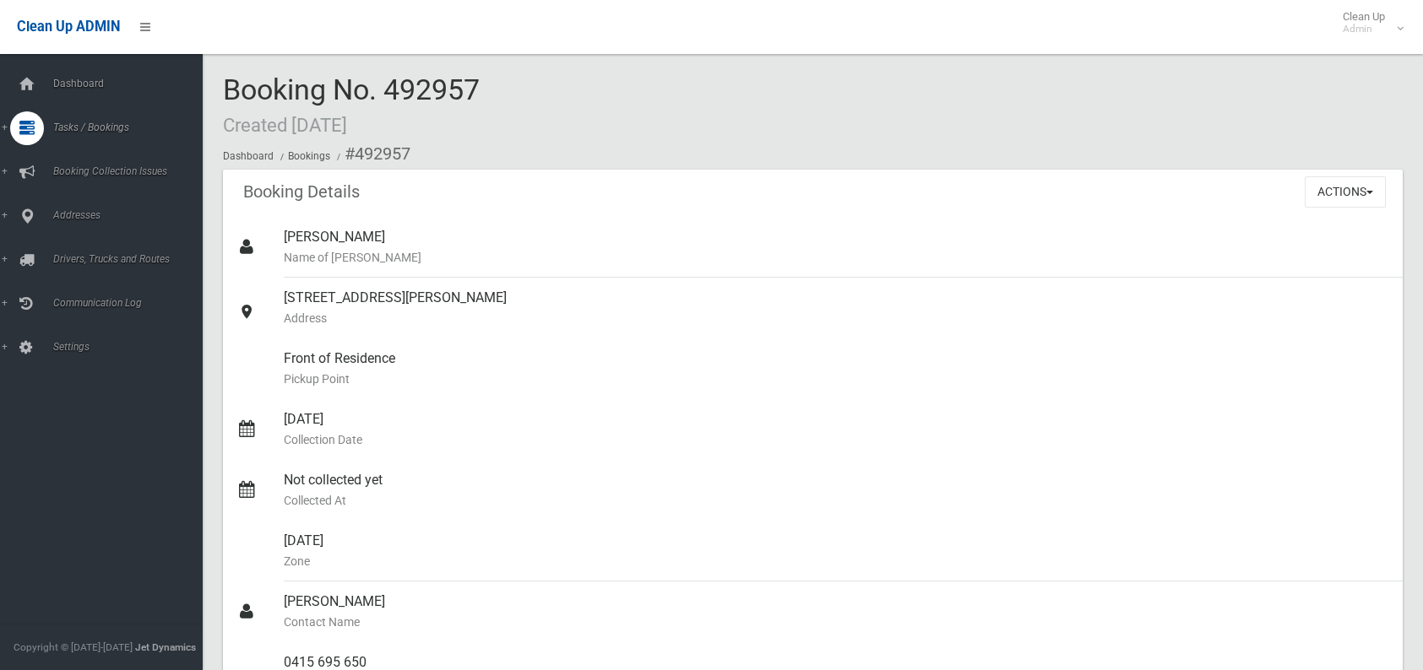
scroll to position [169, 0]
